Goal: Information Seeking & Learning: Learn about a topic

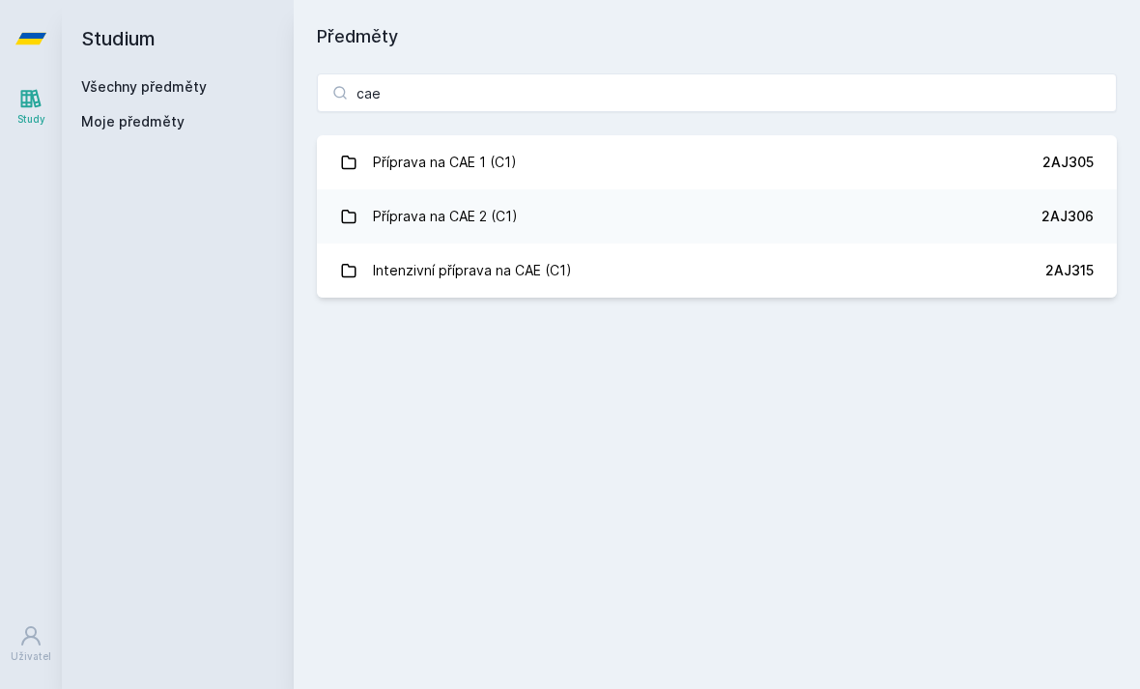
type input "cae"
click at [688, 143] on link "Příprava na CAE 1 (C1) 2AJ305" at bounding box center [717, 162] width 800 height 54
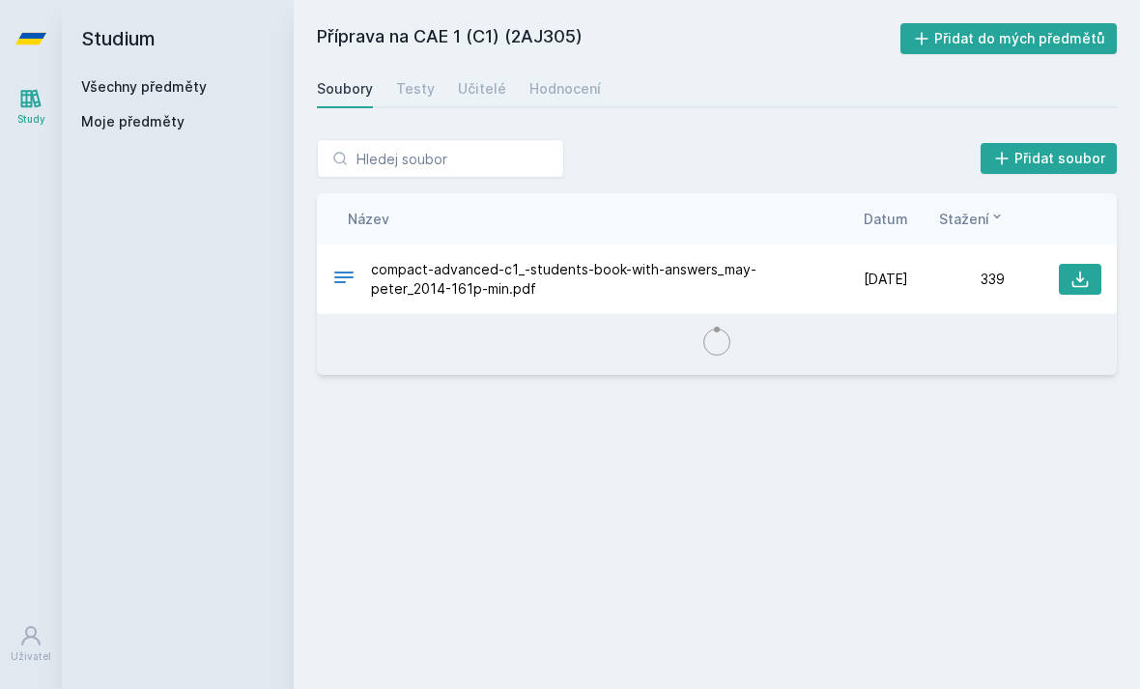
click at [468, 93] on div "Učitelé" at bounding box center [482, 88] width 48 height 19
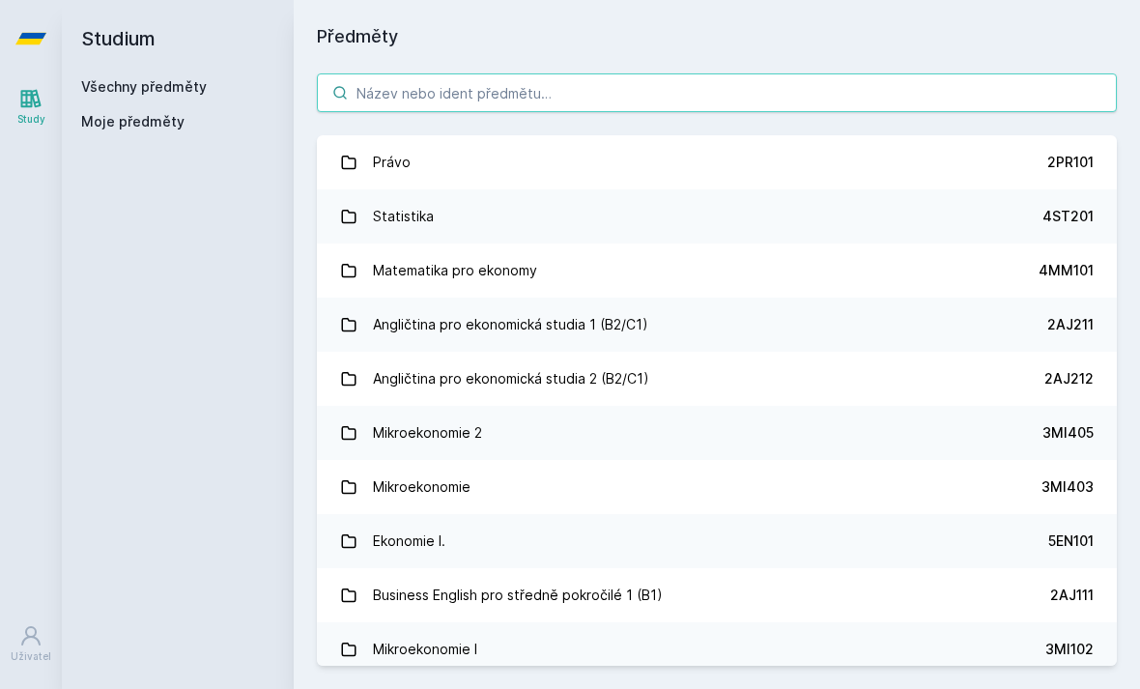
click at [630, 88] on input "search" at bounding box center [717, 92] width 800 height 39
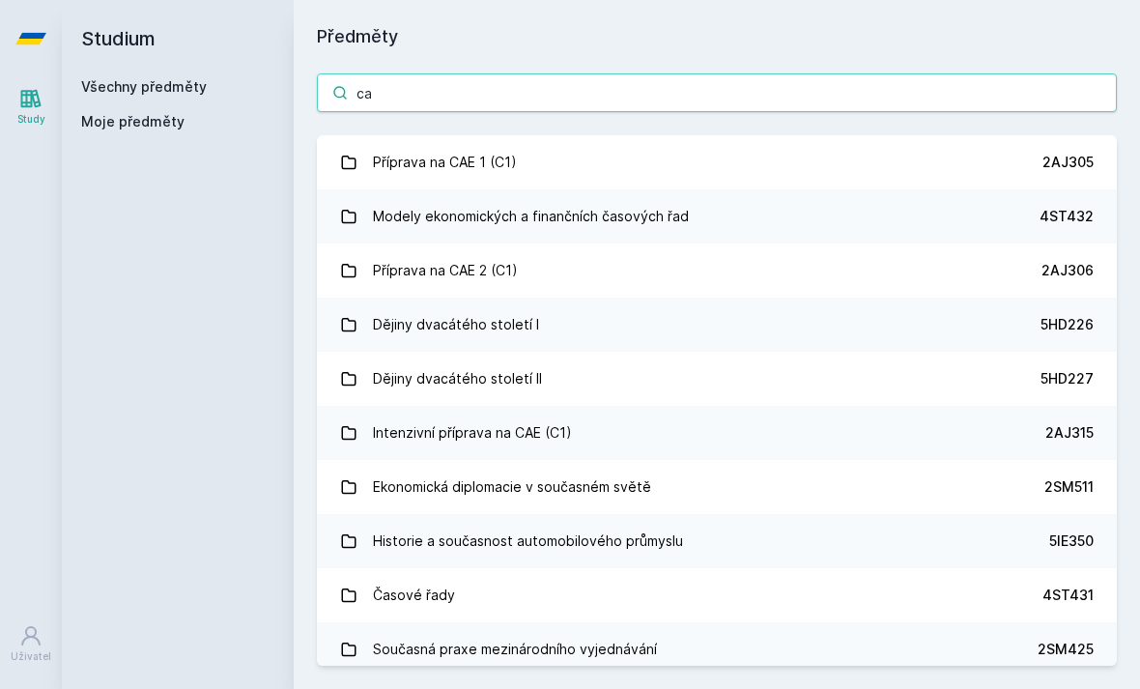
type input "cae"
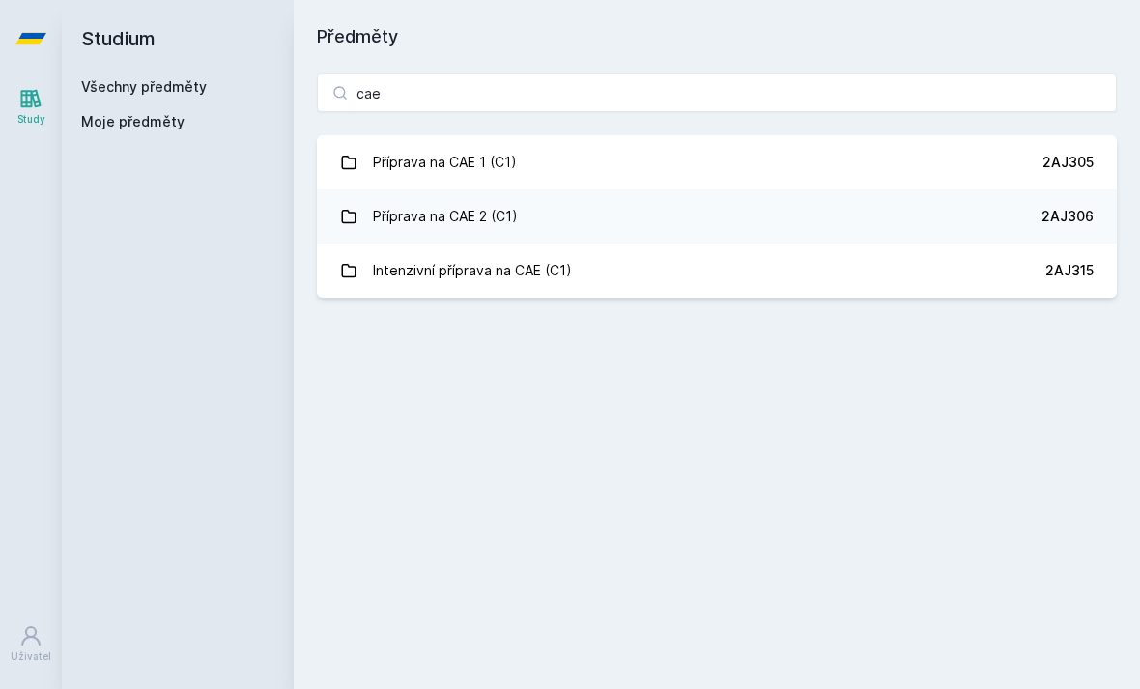
click at [633, 214] on link "Příprava na CAE 2 (C1) 2AJ306" at bounding box center [717, 216] width 800 height 54
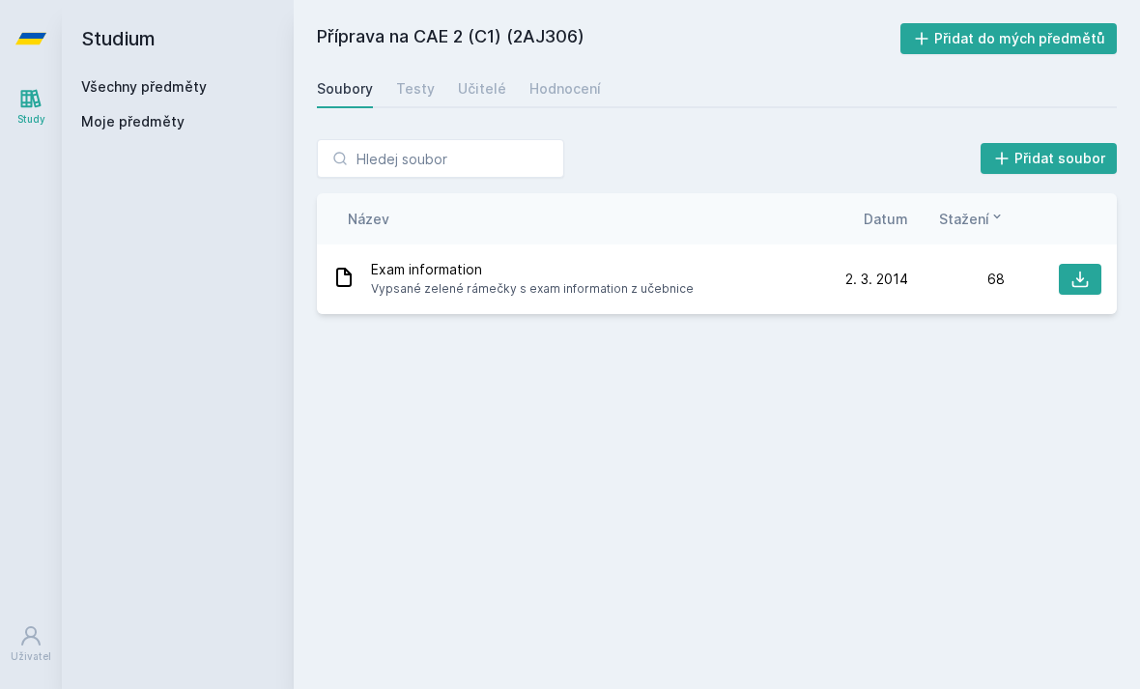
click at [490, 90] on div "Učitelé" at bounding box center [482, 88] width 48 height 19
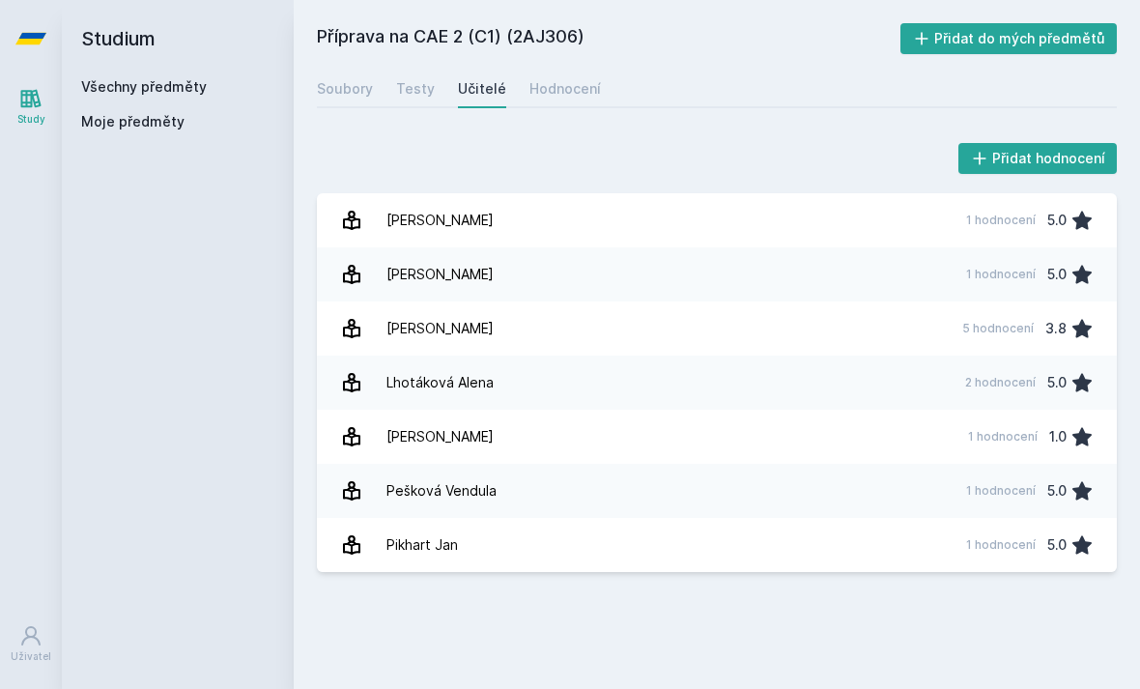
click at [1003, 218] on div "1 hodnocení" at bounding box center [1001, 220] width 70 height 15
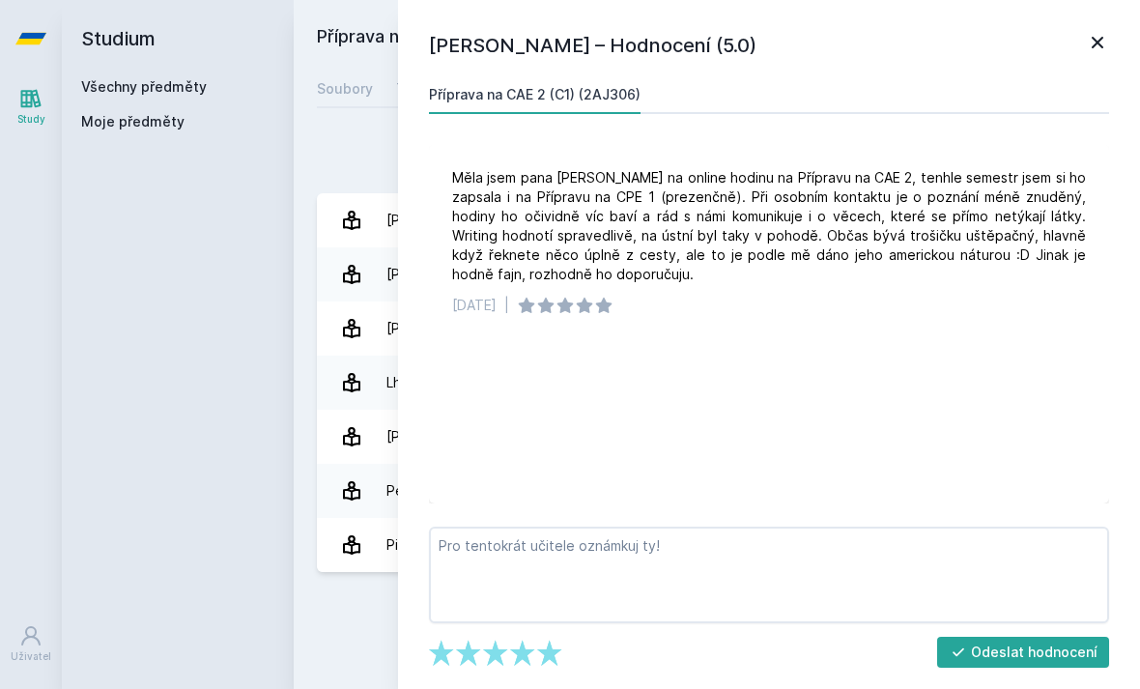
click at [1086, 57] on link at bounding box center [1097, 45] width 23 height 29
click at [1075, 41] on h1 "[PERSON_NAME] – Hodnocení (5.0)" at bounding box center [757, 45] width 657 height 29
click at [1084, 24] on div "[PERSON_NAME] – Hodnocení (5.0) Příprava na CAE 2 (C1) (2AJ306) Měla jsem pana …" at bounding box center [769, 344] width 742 height 689
click at [1128, 34] on div "[PERSON_NAME] – Hodnocení (5.0) Příprava na CAE 2 (C1) (2AJ306) Měla jsem pana …" at bounding box center [769, 344] width 742 height 689
click at [1106, 34] on icon at bounding box center [1097, 42] width 23 height 23
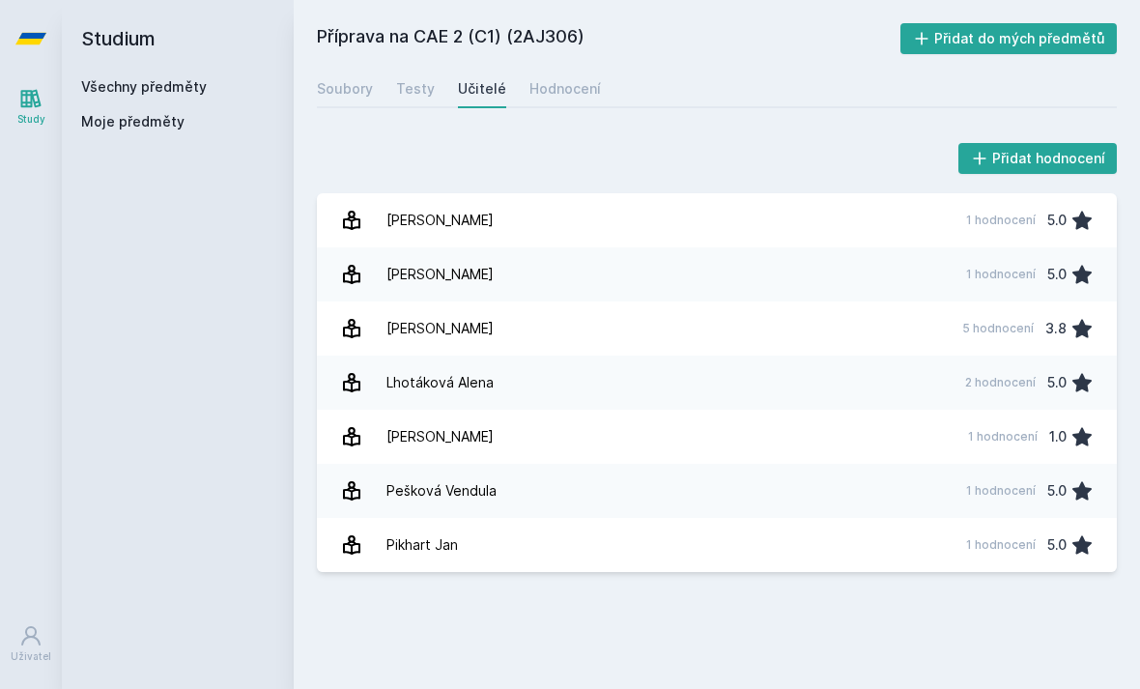
click at [33, 44] on icon at bounding box center [30, 39] width 31 height 12
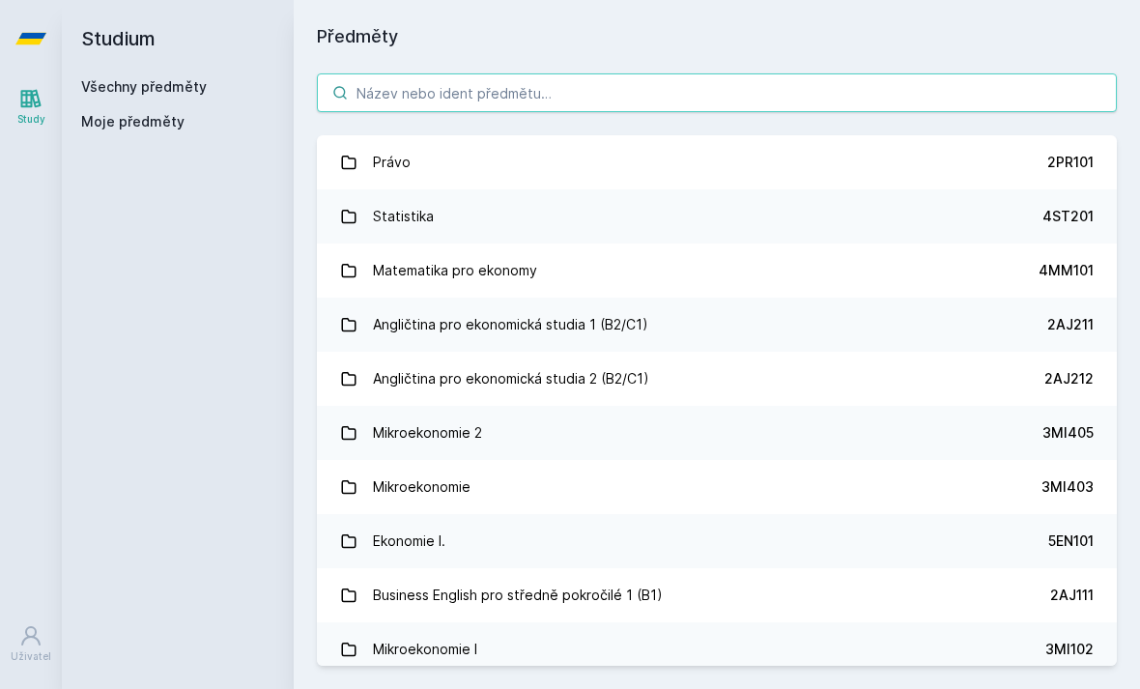
click at [587, 93] on input "search" at bounding box center [717, 92] width 800 height 39
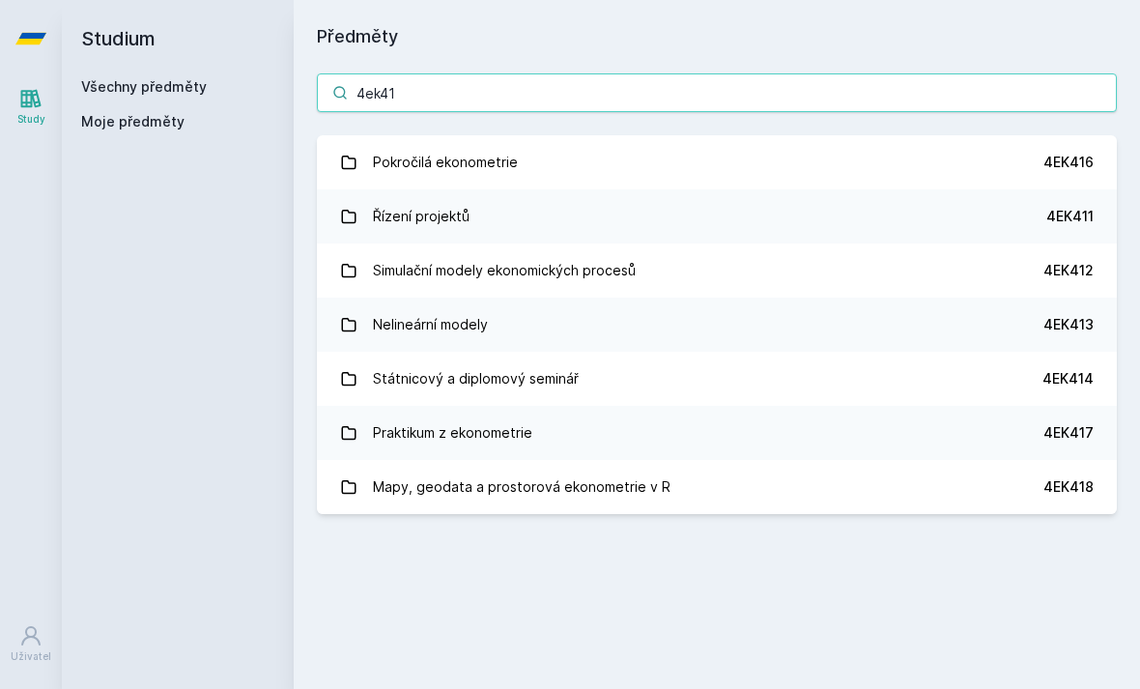
type input "4ek418"
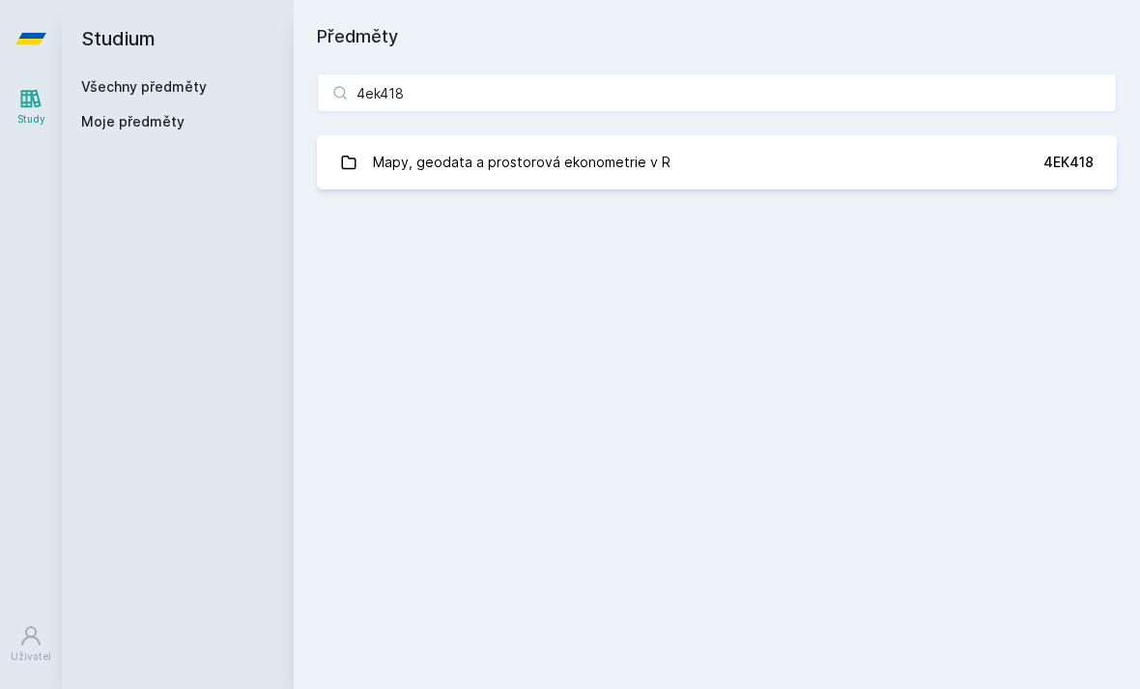
click at [923, 144] on link "Mapy, geodata a prostorová ekonometrie v R 4EK418" at bounding box center [717, 162] width 800 height 54
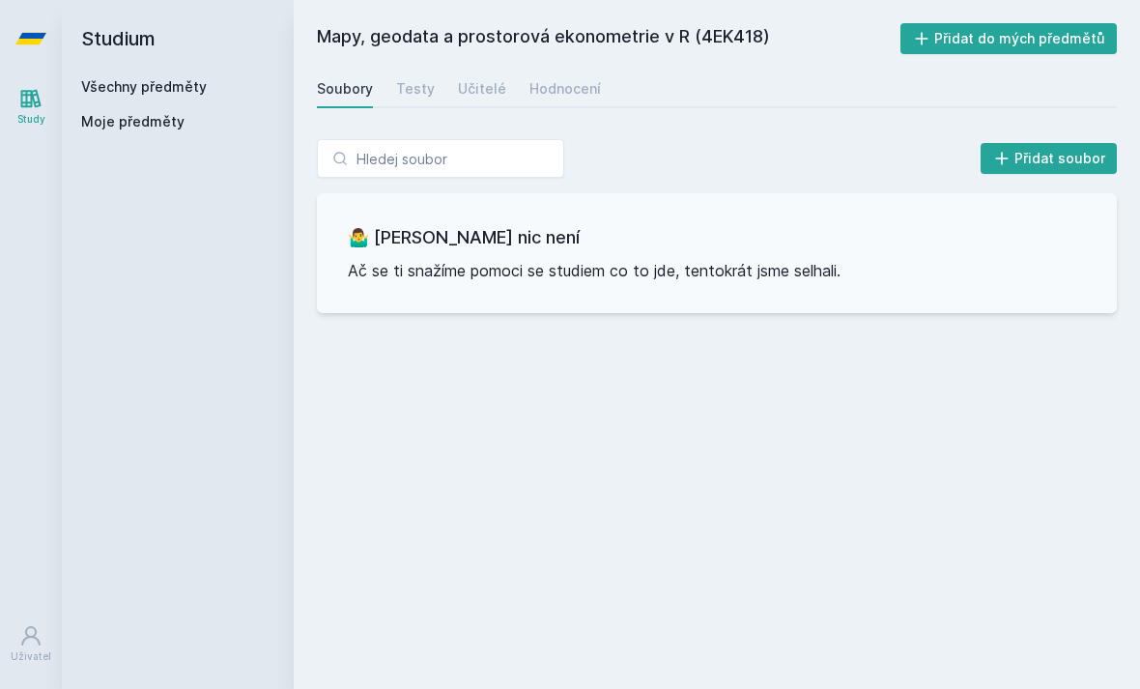
click at [408, 99] on link "Testy" at bounding box center [415, 89] width 39 height 39
click at [486, 93] on div "Učitelé" at bounding box center [482, 88] width 48 height 19
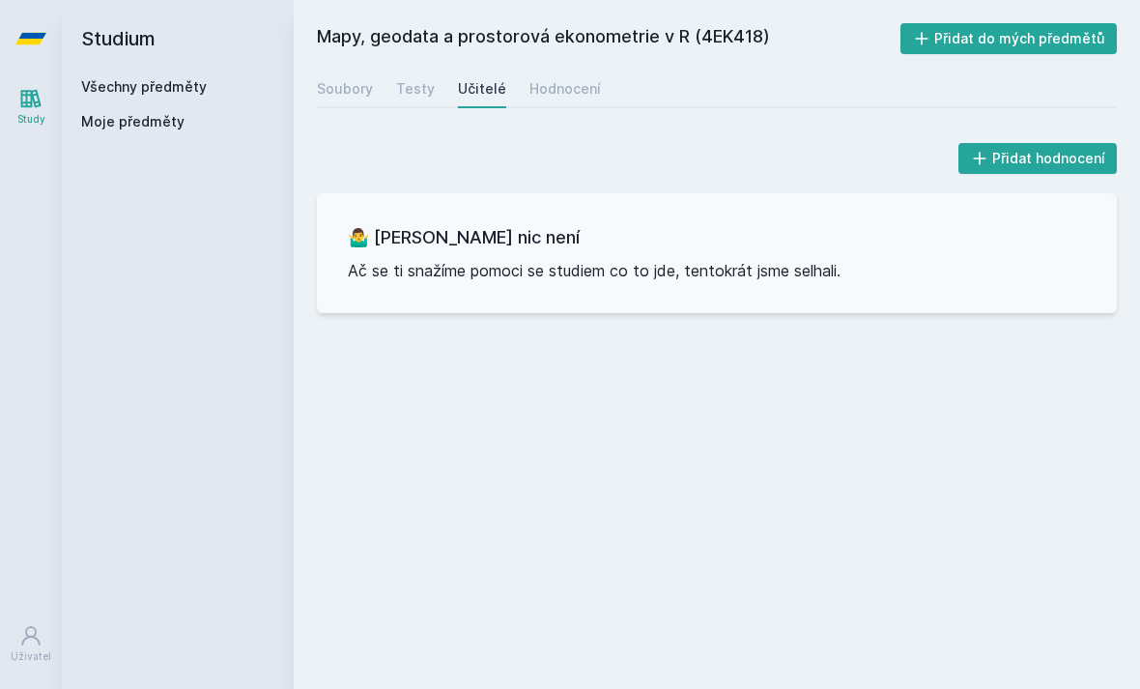
click at [573, 93] on div "Hodnocení" at bounding box center [564, 88] width 71 height 19
click at [485, 7] on div "Mapy, geodata a prostorová ekonometrie v R (4EK418) Přidat do mých předmětů [GE…" at bounding box center [717, 344] width 846 height 689
click at [18, 34] on icon at bounding box center [30, 38] width 31 height 77
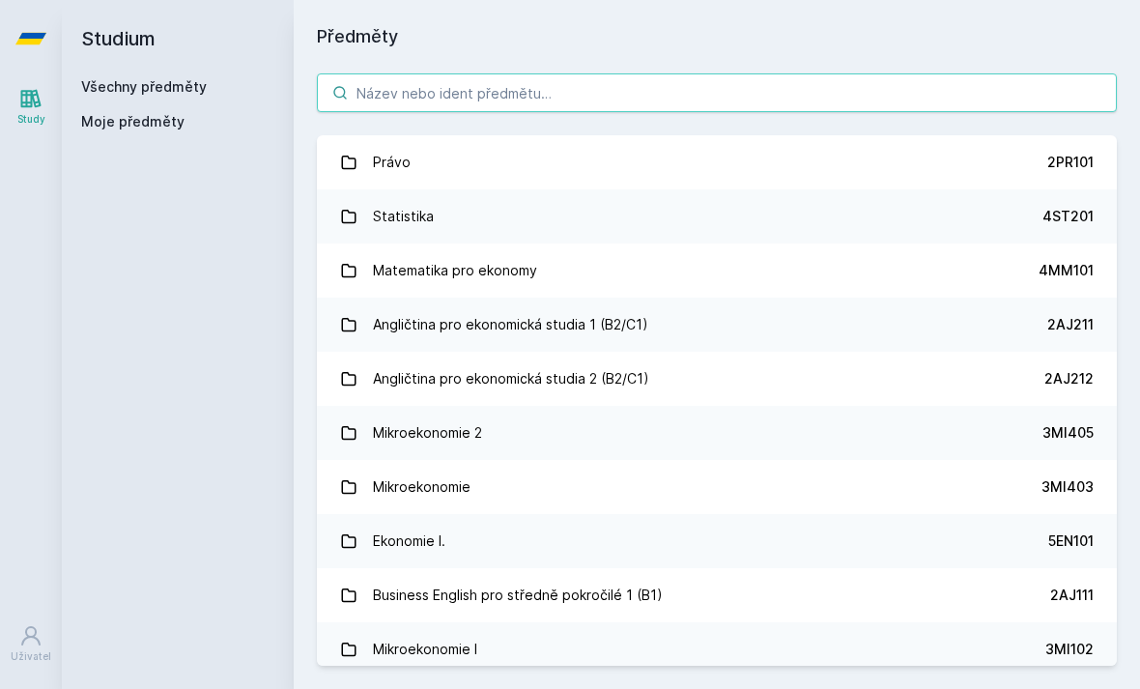
click at [649, 105] on input "search" at bounding box center [717, 92] width 800 height 39
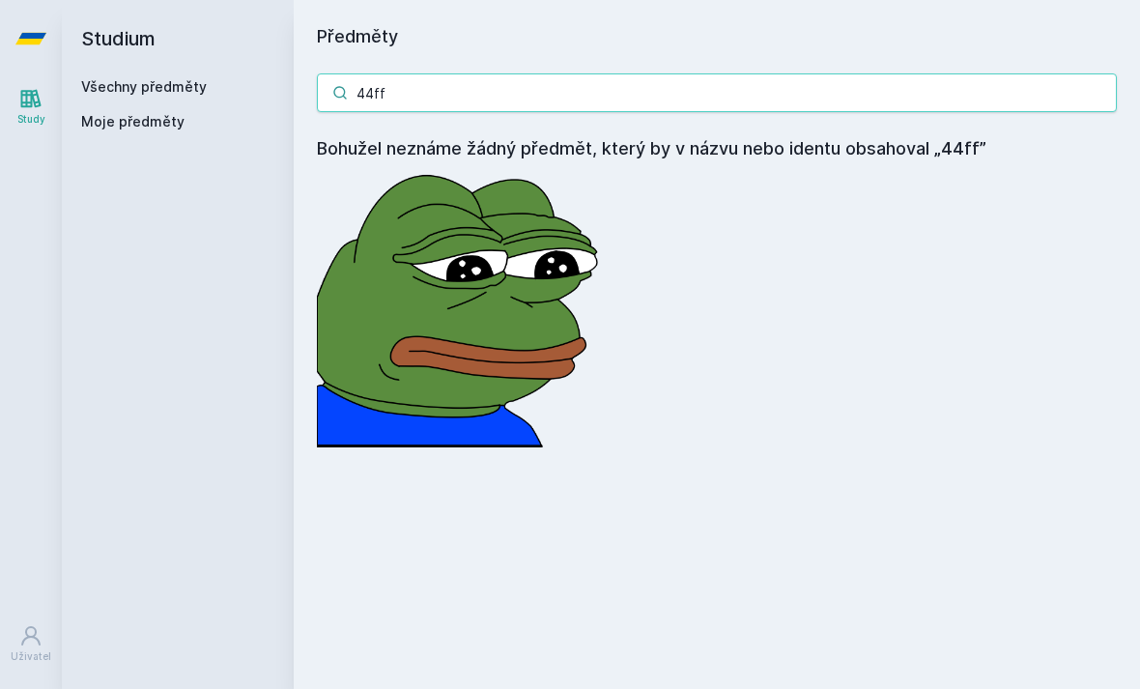
click at [807, 104] on input "44ff" at bounding box center [717, 92] width 800 height 39
type input "44f"
